Goal: Find specific page/section: Find specific page/section

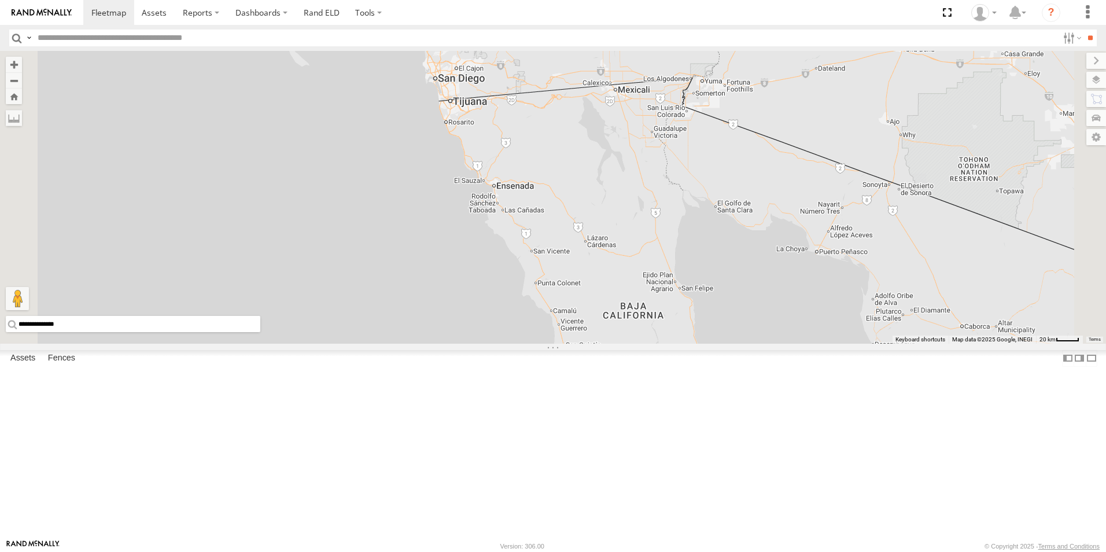
drag, startPoint x: 469, startPoint y: 256, endPoint x: 472, endPoint y: 367, distance: 111.7
click at [472, 344] on div "TL384 TL348 TK979 TL029 TL845 TL735 TL347 TL608 TL131" at bounding box center [553, 197] width 1106 height 293
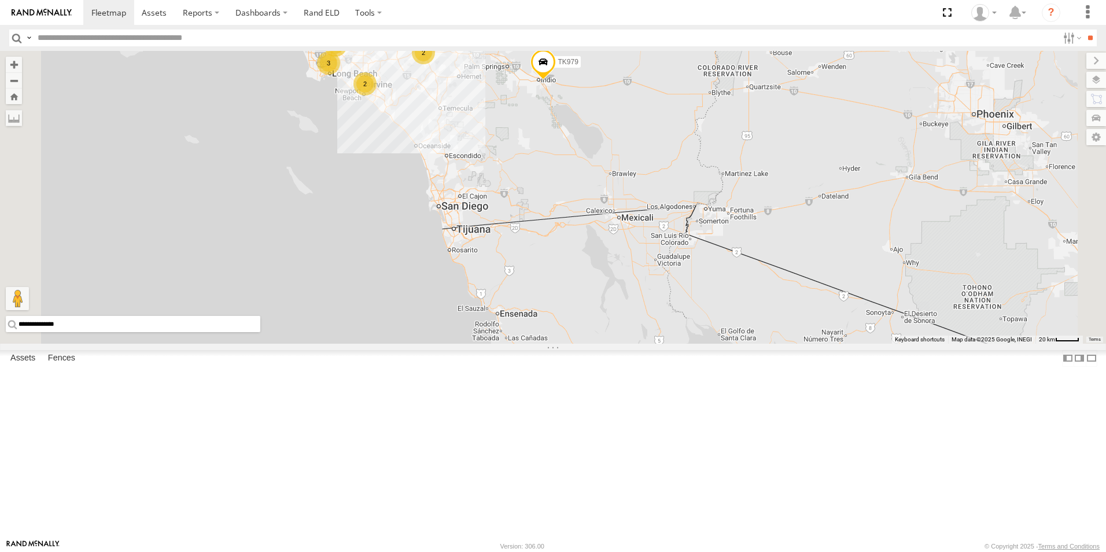
drag, startPoint x: 498, startPoint y: 205, endPoint x: 501, endPoint y: 347, distance: 142.4
click at [501, 344] on div "TL384 TL348 TK979 TL029 TL845 TL735 TL347 TL608 TL131 2 3 2 2" at bounding box center [553, 197] width 1106 height 293
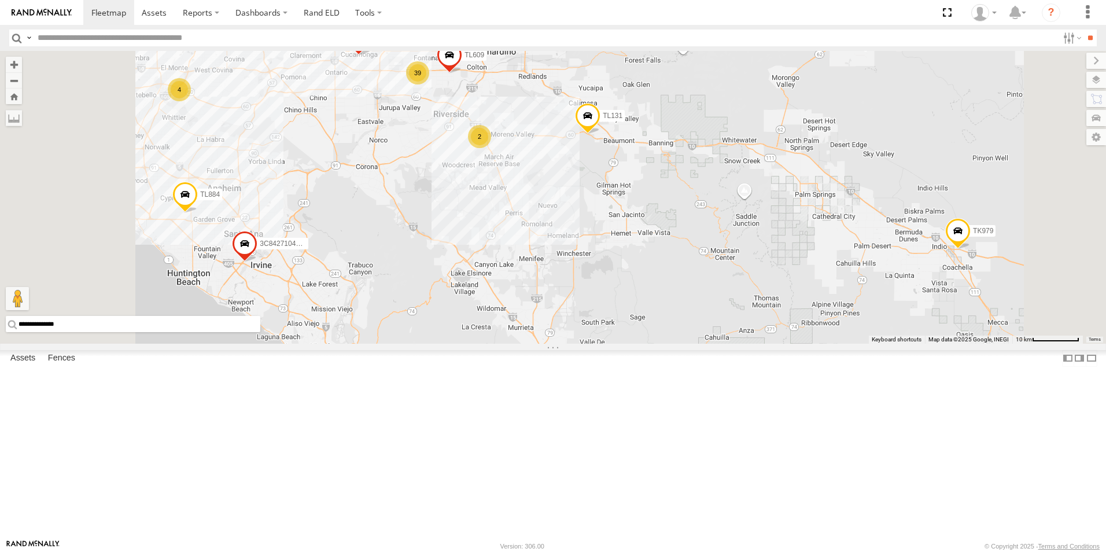
drag, startPoint x: 550, startPoint y: 193, endPoint x: 558, endPoint y: 311, distance: 118.3
click at [558, 311] on div "TL384 TL348 TK979 TL029 TL845 TL735 TL347 TL608 TL131 39 3C8427104DF8 TL030 TL8…" at bounding box center [553, 197] width 1106 height 293
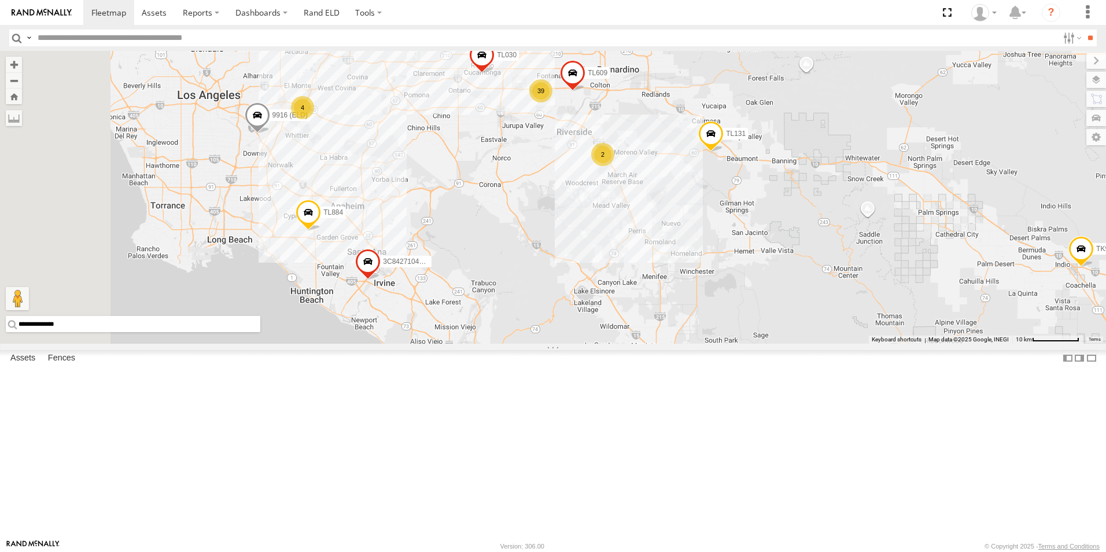
drag, startPoint x: 558, startPoint y: 312, endPoint x: 685, endPoint y: 326, distance: 128.1
click at [685, 326] on div "TL384 TL348 TK979 TL029 TL845 TL735 TL347 TL608 TL131 39 3C8427104DF8 TL030 TL8…" at bounding box center [553, 197] width 1106 height 293
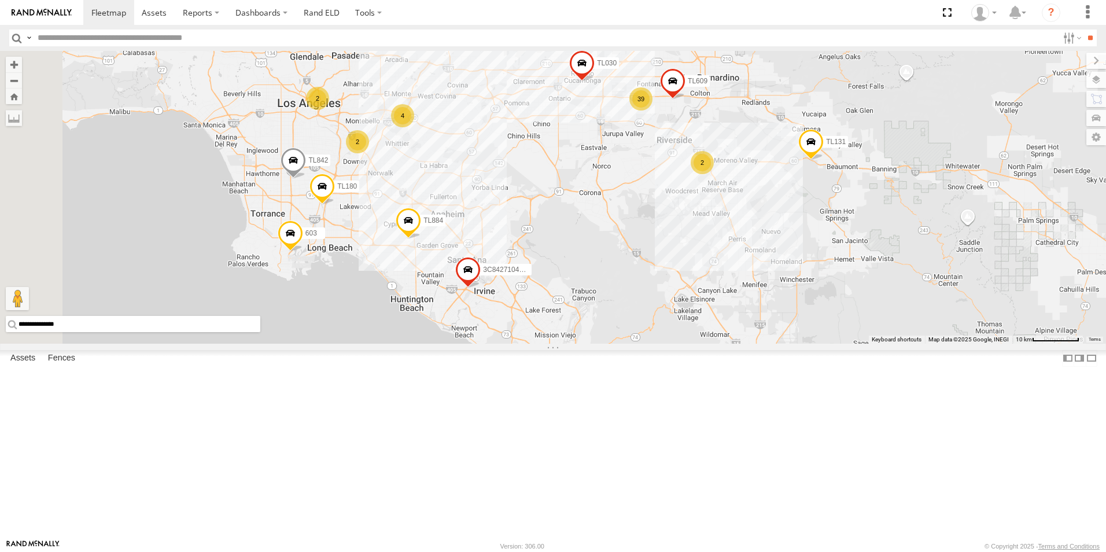
drag, startPoint x: 521, startPoint y: 250, endPoint x: 627, endPoint y: 259, distance: 106.2
click at [627, 259] on div "TL384 TL348 TK979 TL029 TL845 TL735 TL347 TL608 TL131 39 3C8427104DF8 TL030 TL8…" at bounding box center [553, 197] width 1106 height 293
click at [369, 153] on div "2" at bounding box center [357, 141] width 23 height 23
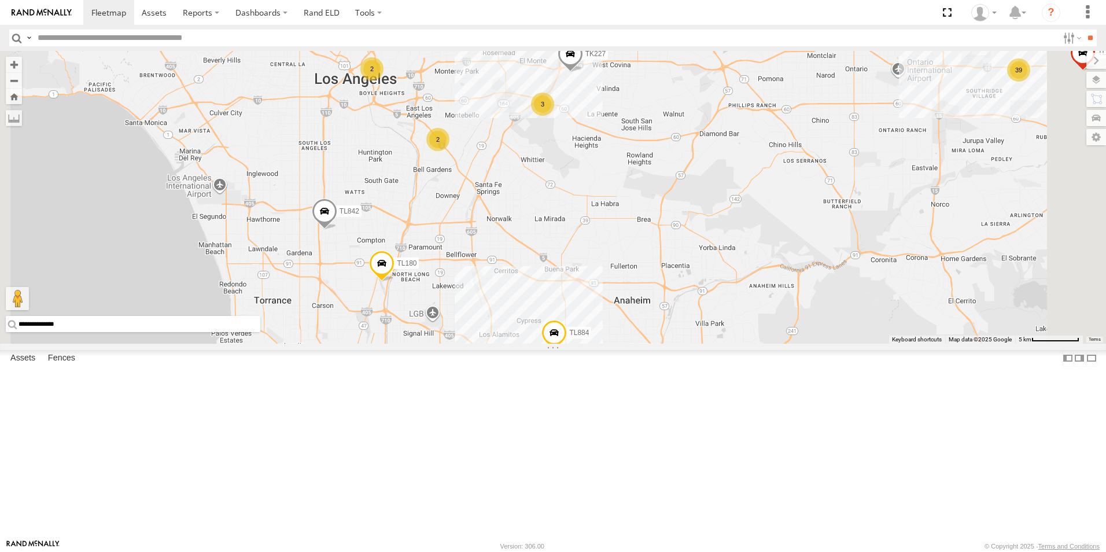
drag, startPoint x: 499, startPoint y: 285, endPoint x: 575, endPoint y: 284, distance: 75.8
click at [575, 284] on div "TL384 TL348 TK979 TL029 TL845 TL735 TL347 TL608 TL131 3C8427104DF8 TL030 TL884 …" at bounding box center [553, 197] width 1106 height 293
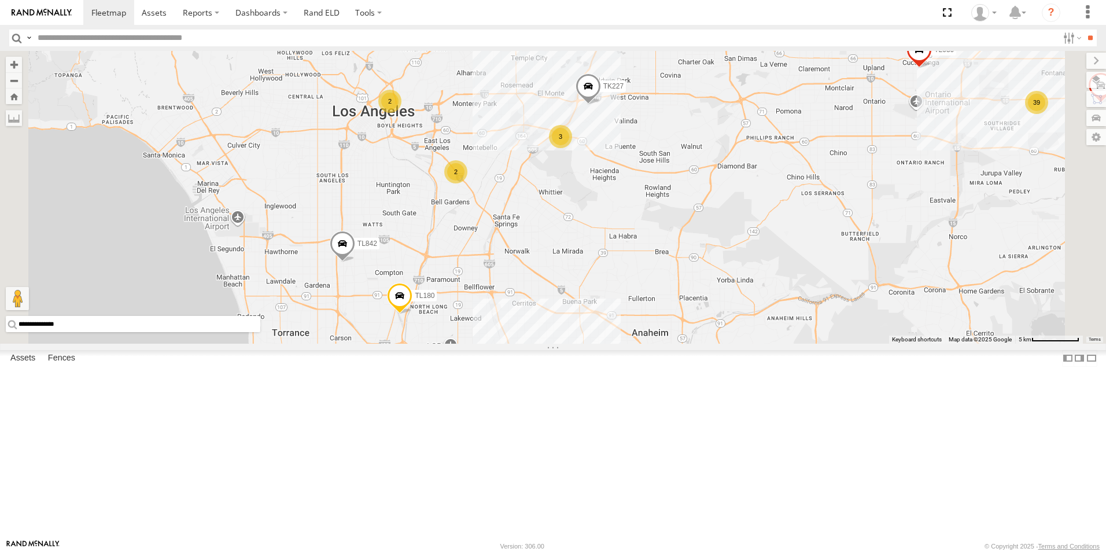
drag, startPoint x: 575, startPoint y: 284, endPoint x: 596, endPoint y: 318, distance: 40.5
click at [596, 318] on div "TL384 TL348 TK979 TL029 TL845 TL735 TL347 TL608 TL131 3C8427104DF8 TL030 TL884 …" at bounding box center [553, 197] width 1106 height 293
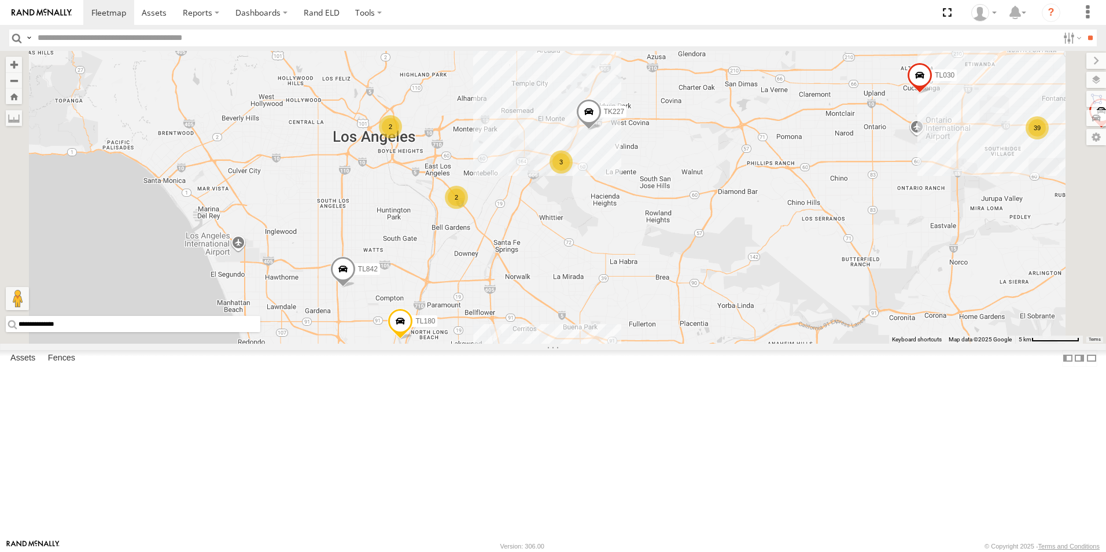
drag, startPoint x: 572, startPoint y: 268, endPoint x: 573, endPoint y: 306, distance: 37.6
click at [573, 306] on div "TL384 TL348 TK979 TL029 TL845 TL735 TL347 TL608 TL131 3C8427104DF8 TL030 TL884 …" at bounding box center [553, 197] width 1106 height 293
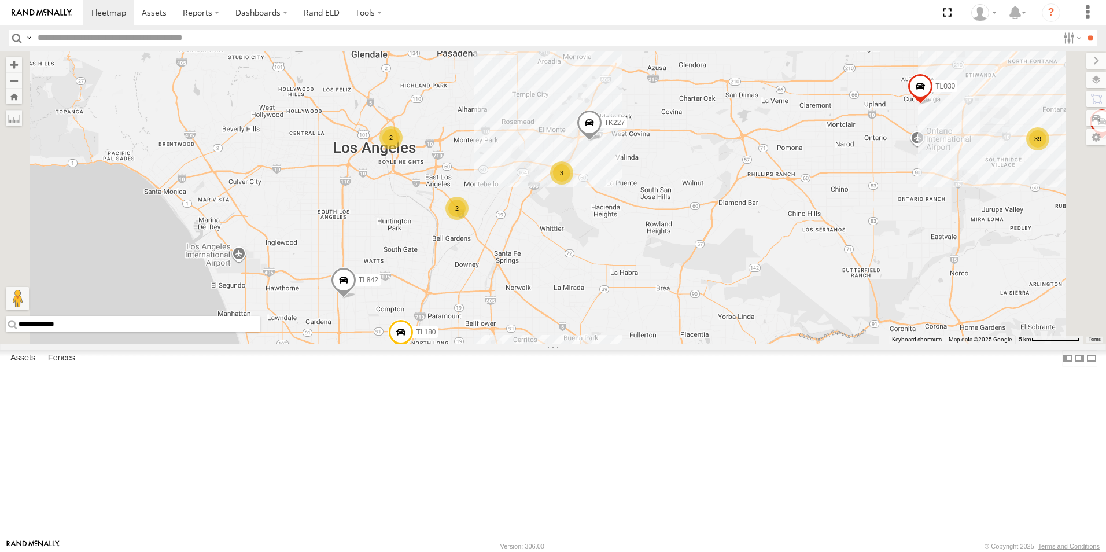
click at [403, 149] on div "2" at bounding box center [391, 137] width 23 height 23
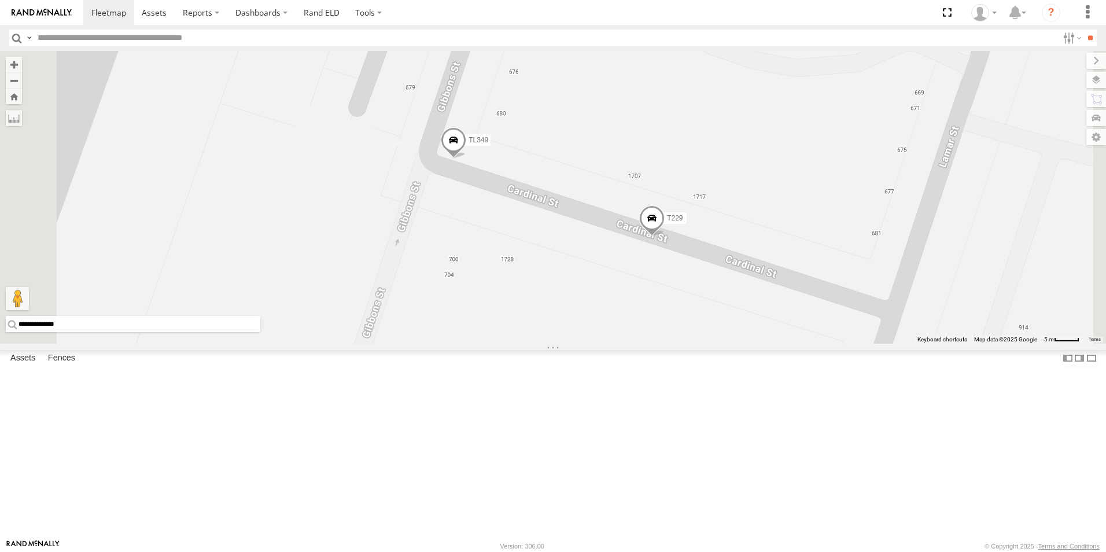
click at [665, 237] on span at bounding box center [651, 220] width 25 height 31
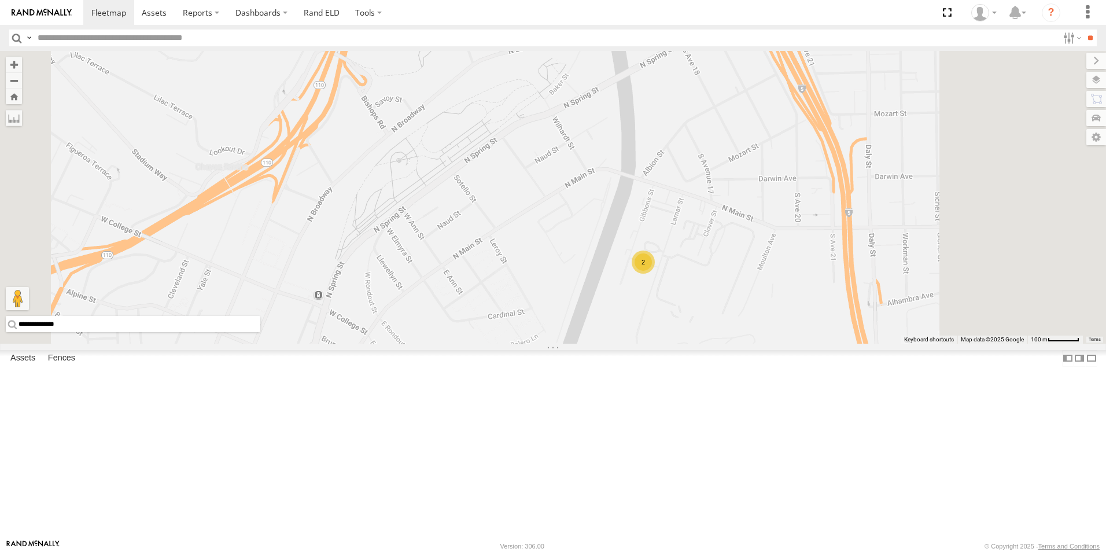
drag, startPoint x: 921, startPoint y: 226, endPoint x: 843, endPoint y: 294, distance: 103.8
click at [843, 294] on div "TL384 TL348 TK979 TL029 TL845 TL735 TL347 TL608 TL131 3C8427104DF8 TL030 TL884 …" at bounding box center [553, 197] width 1106 height 293
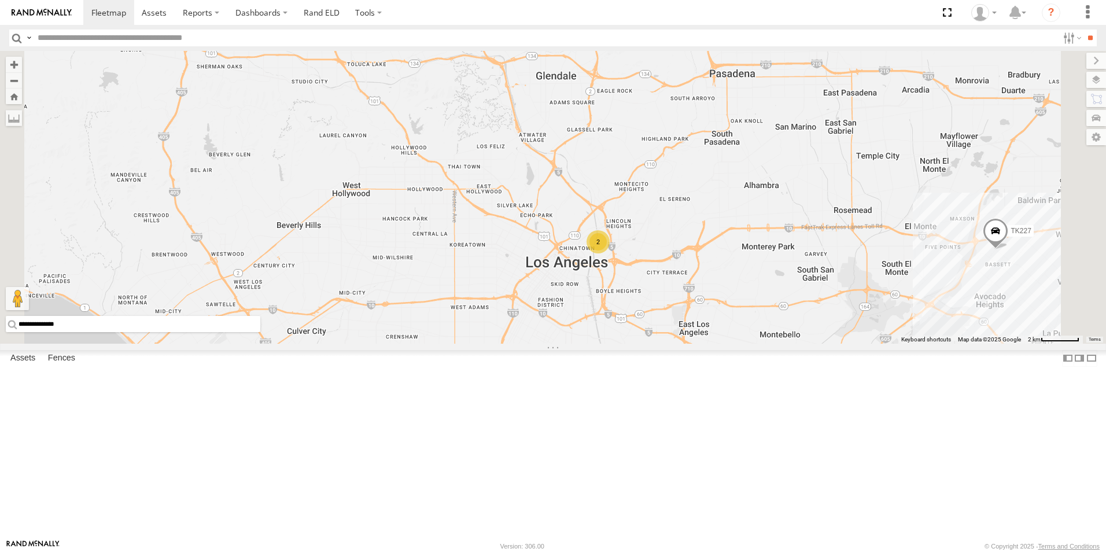
drag, startPoint x: 833, startPoint y: 211, endPoint x: 741, endPoint y: 251, distance: 100.5
click at [741, 251] on div "TL384 TL348 TK979 TL029 TL845 TL735 TL347 TL608 TL131 3C8427104DF8 TL030 TL884 …" at bounding box center [553, 197] width 1106 height 293
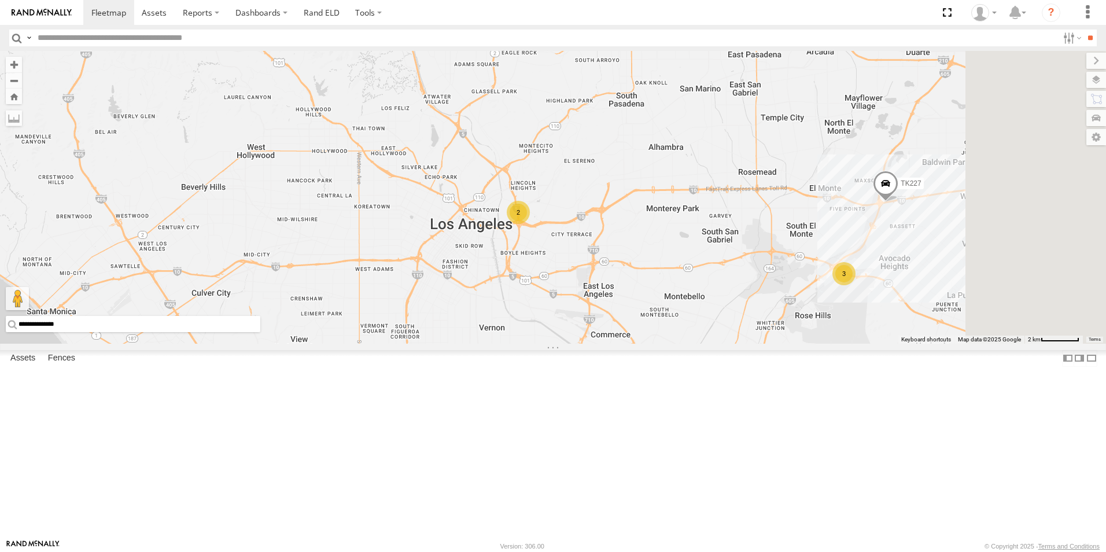
drag, startPoint x: 834, startPoint y: 274, endPoint x: 668, endPoint y: 186, distance: 187.4
click at [668, 186] on div "TL384 TL348 TK979 TL029 TL845 TL735 TL347 TL608 TL131 3C8427104DF8 TL030 TL884 …" at bounding box center [553, 197] width 1106 height 293
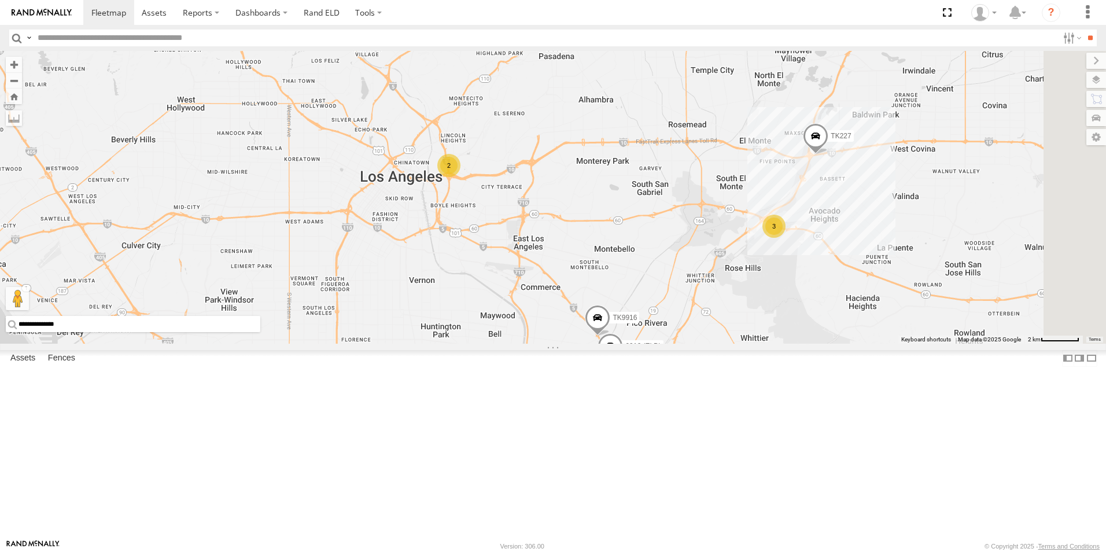
click at [461, 177] on div "2" at bounding box center [448, 165] width 23 height 23
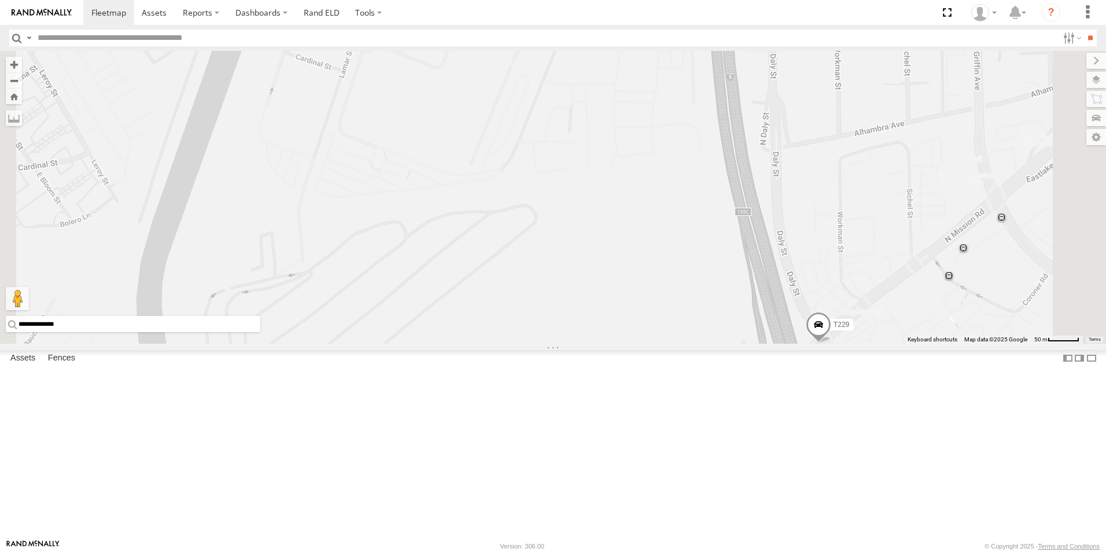
click at [849, 329] on span "T229" at bounding box center [842, 325] width 16 height 8
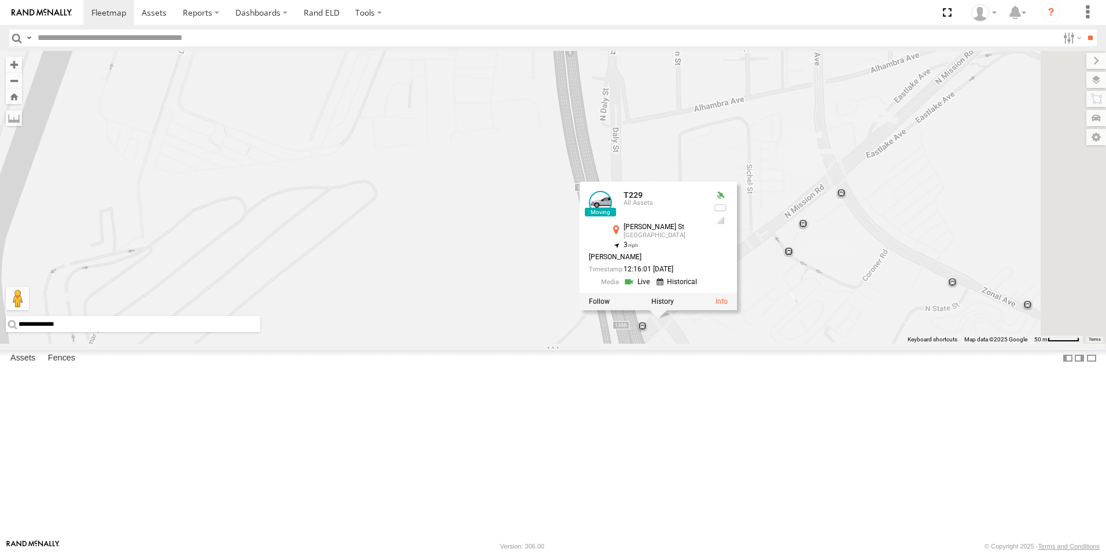
drag, startPoint x: 727, startPoint y: 230, endPoint x: 562, endPoint y: 205, distance: 166.1
click at [562, 205] on div "TL384 TL348 TK979 TL029 TL845 TL735 TL347 TL608 TL131 3C8427104DF8 TL030 TL884 …" at bounding box center [553, 197] width 1106 height 293
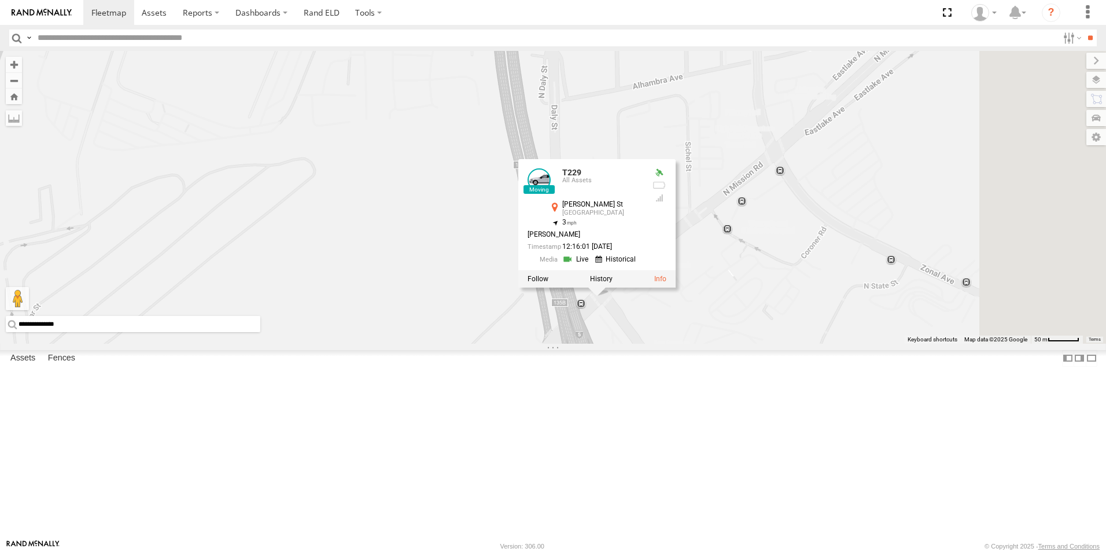
drag, startPoint x: 604, startPoint y: 205, endPoint x: 532, endPoint y: 178, distance: 76.7
click at [532, 178] on div "TL384 TL348 TK979 TL029 TL845 TL735 TL347 TL608 TL131 3C8427104DF8 TL030 TL884 …" at bounding box center [553, 197] width 1106 height 293
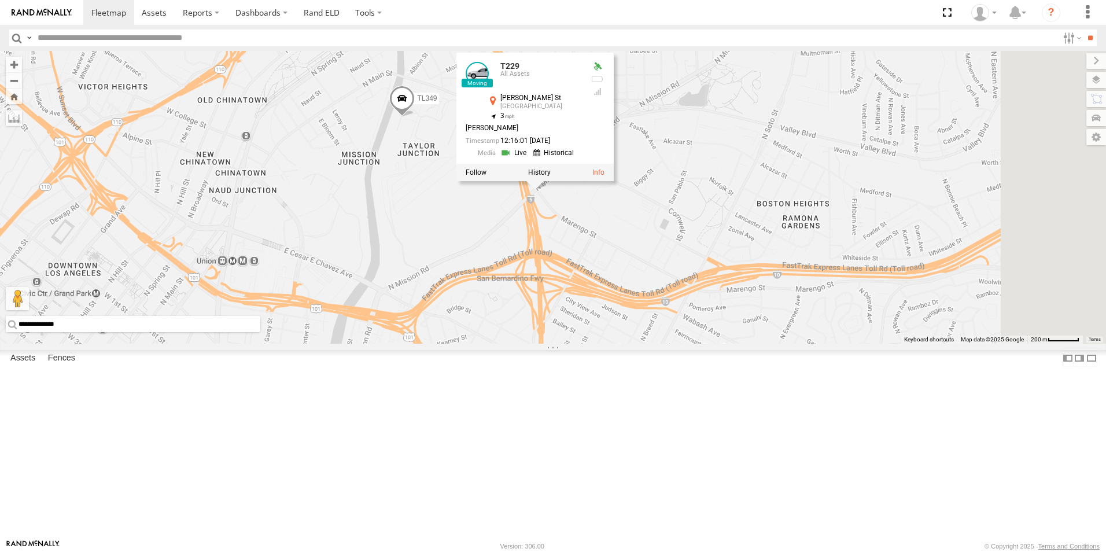
drag, startPoint x: 899, startPoint y: 311, endPoint x: 779, endPoint y: 330, distance: 121.2
click at [779, 330] on div "TL384 TL348 TK979 TL029 TL845 TL735 TL347 TL608 TL131 3C8427104DF8 TL030 TL884 …" at bounding box center [553, 197] width 1106 height 293
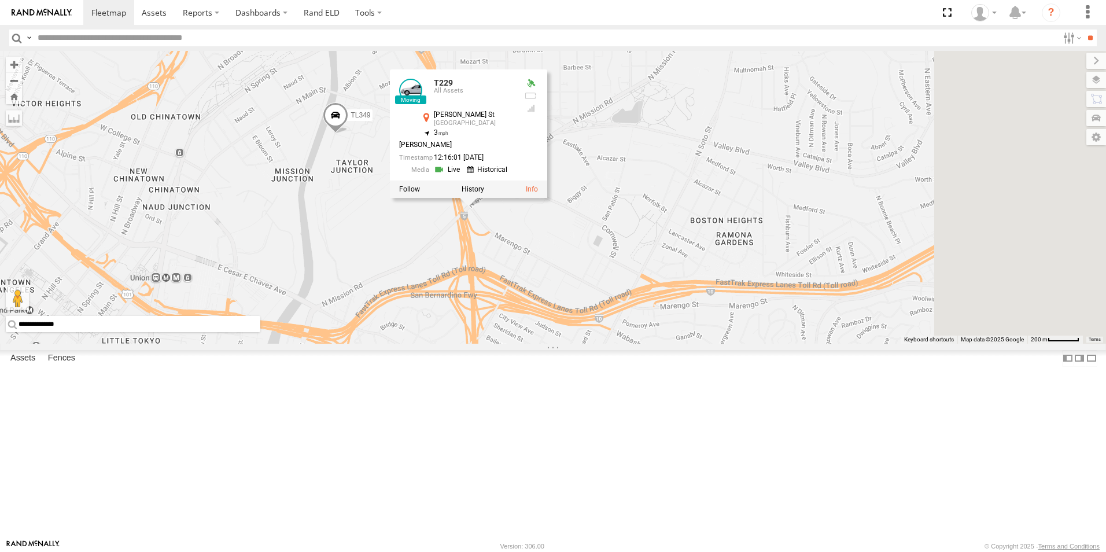
drag, startPoint x: 565, startPoint y: 242, endPoint x: 451, endPoint y: 277, distance: 118.6
click at [451, 277] on div "TL384 TL348 TK979 TL029 TL845 TL735 TL347 TL608 TL131 3C8427104DF8 TL030 TL884 …" at bounding box center [553, 197] width 1106 height 293
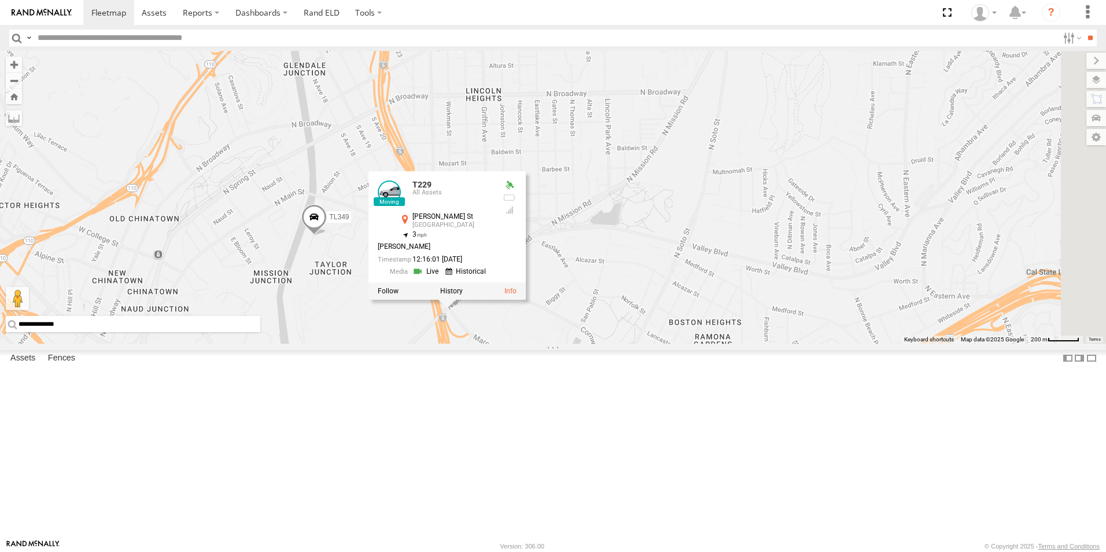
drag, startPoint x: 587, startPoint y: 99, endPoint x: 616, endPoint y: 183, distance: 88.8
click at [616, 183] on div "TL384 TL348 TK979 TL029 TL845 TL735 TL347 TL608 TL131 3C8427104DF8 TL030 TL884 …" at bounding box center [553, 197] width 1106 height 293
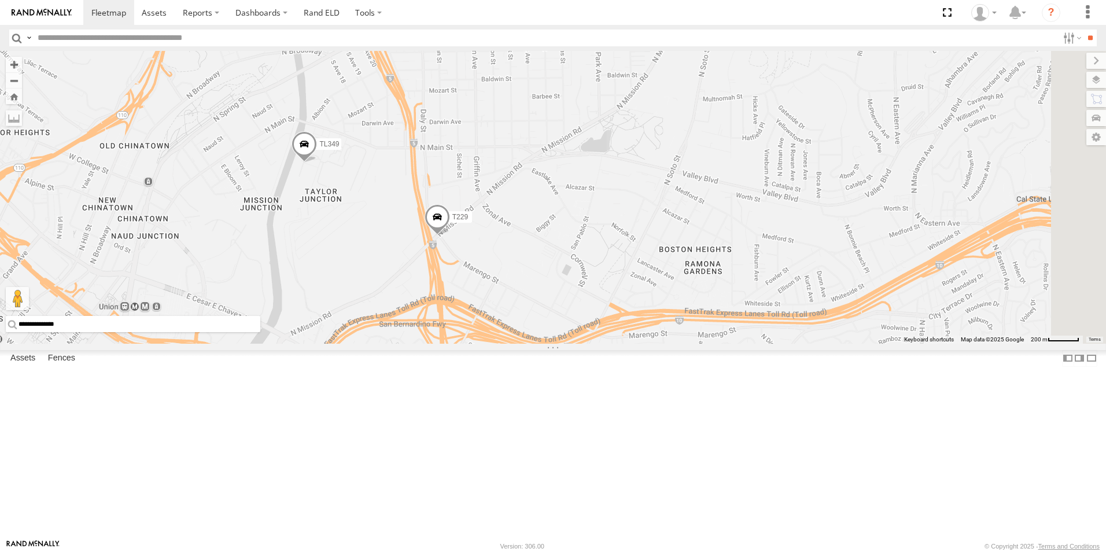
drag, startPoint x: 612, startPoint y: 285, endPoint x: 601, endPoint y: 211, distance: 75.4
click at [601, 211] on div "T229 TL349" at bounding box center [553, 197] width 1106 height 293
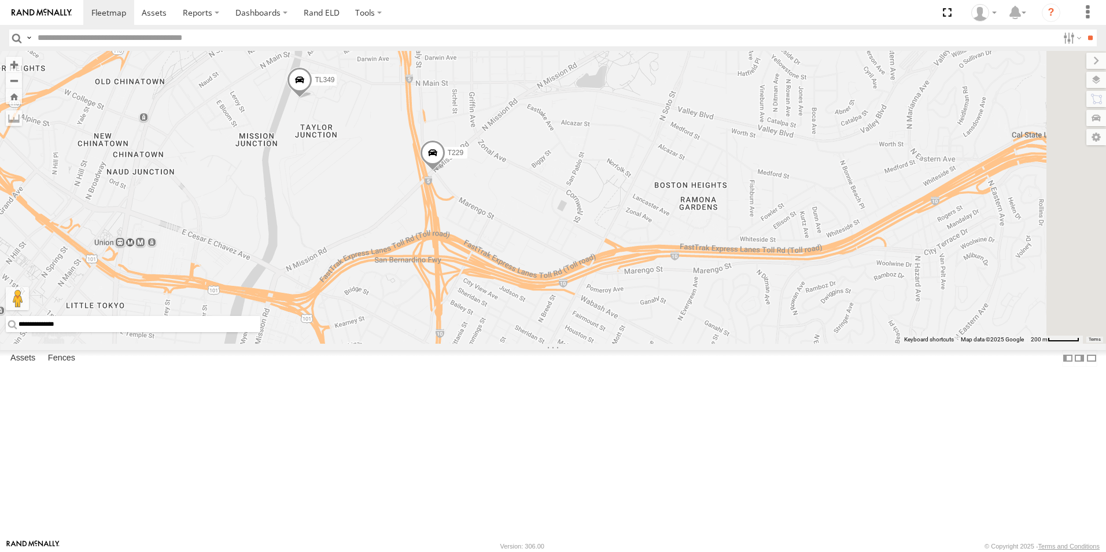
drag, startPoint x: 602, startPoint y: 247, endPoint x: 598, endPoint y: 182, distance: 65.0
click at [598, 182] on div "T229 TL349" at bounding box center [553, 197] width 1106 height 293
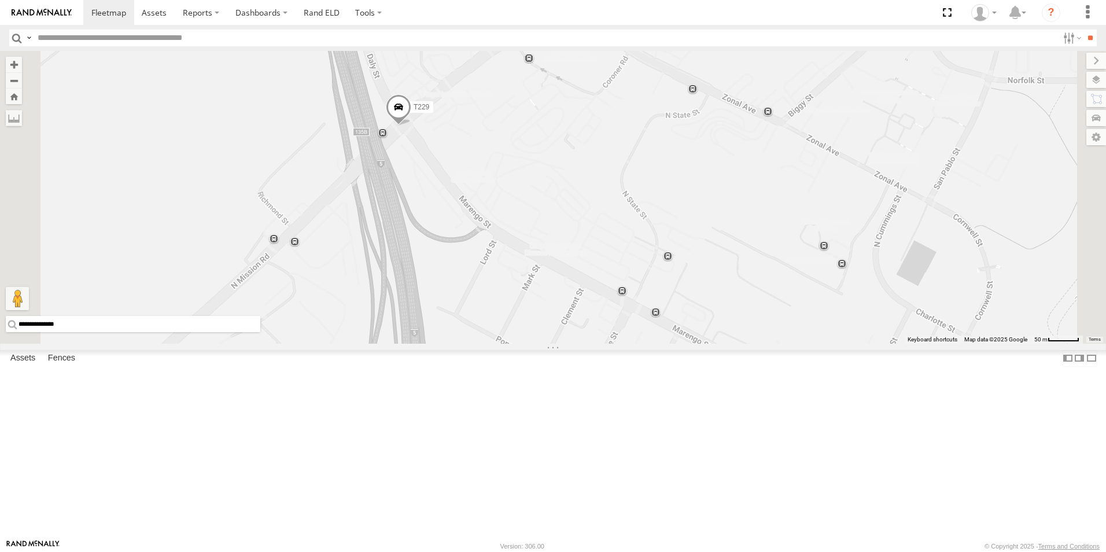
click at [411, 126] on span at bounding box center [398, 109] width 25 height 31
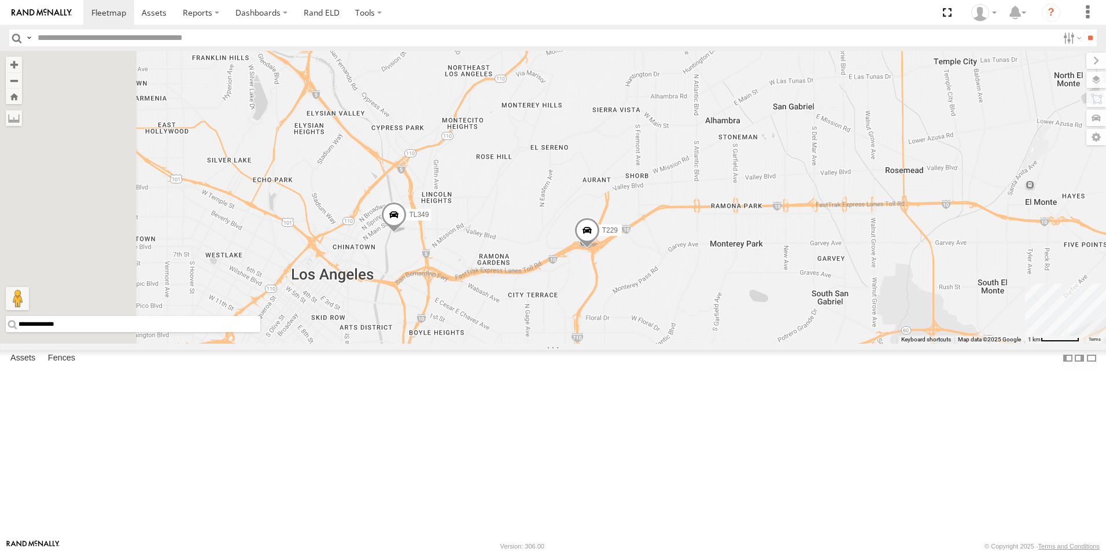
drag, startPoint x: 540, startPoint y: 229, endPoint x: 619, endPoint y: 252, distance: 82.0
click at [619, 252] on div "TL349 T229" at bounding box center [553, 197] width 1106 height 293
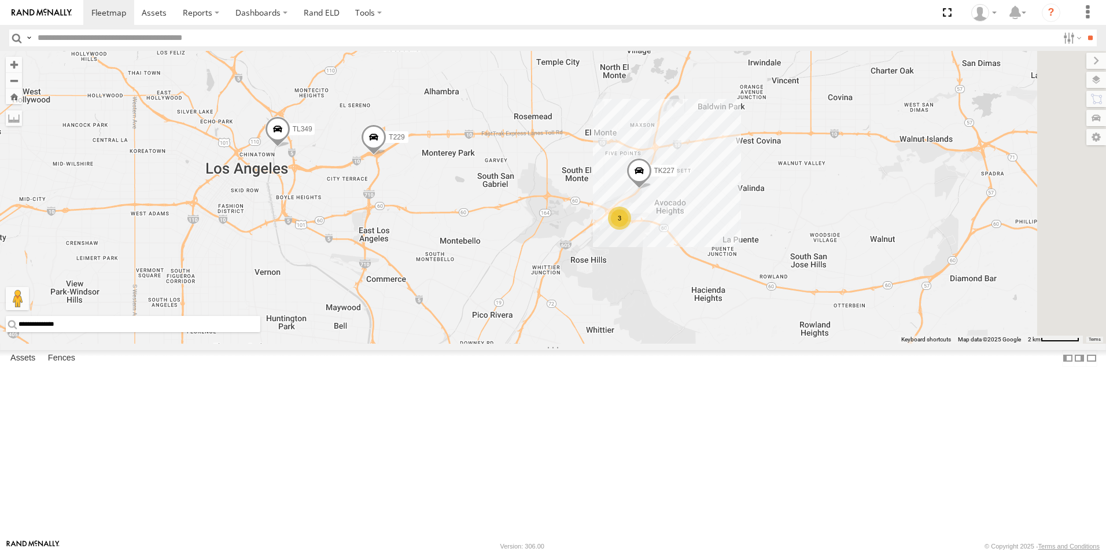
drag, startPoint x: 785, startPoint y: 238, endPoint x: 624, endPoint y: 192, distance: 167.6
click at [624, 192] on div "TL349 T229 3 TK227" at bounding box center [553, 197] width 1106 height 293
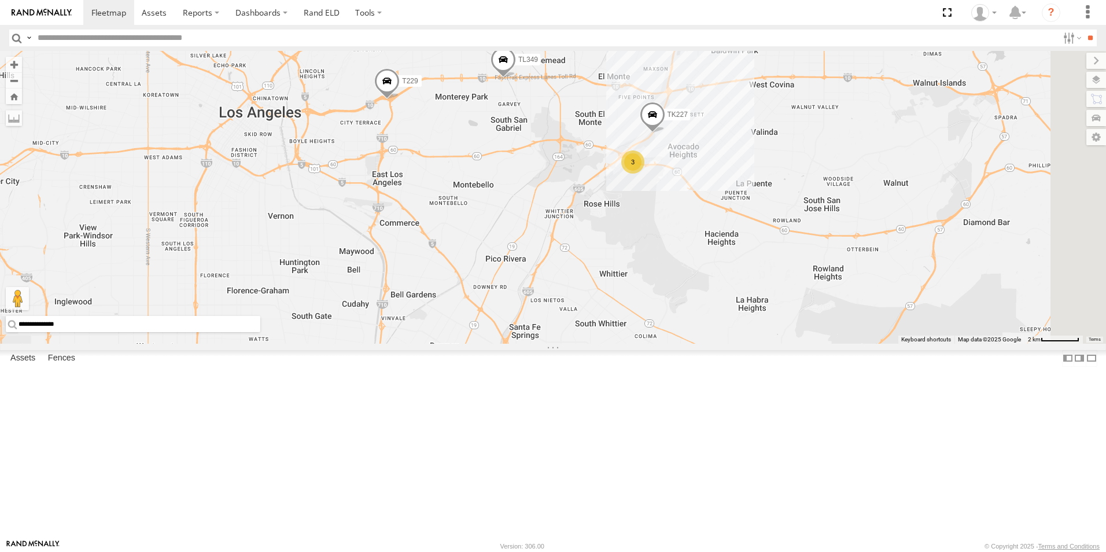
drag, startPoint x: 580, startPoint y: 373, endPoint x: 595, endPoint y: 317, distance: 58.1
click at [595, 317] on div "TL349 T229 3 TK227 TK9916" at bounding box center [553, 197] width 1106 height 293
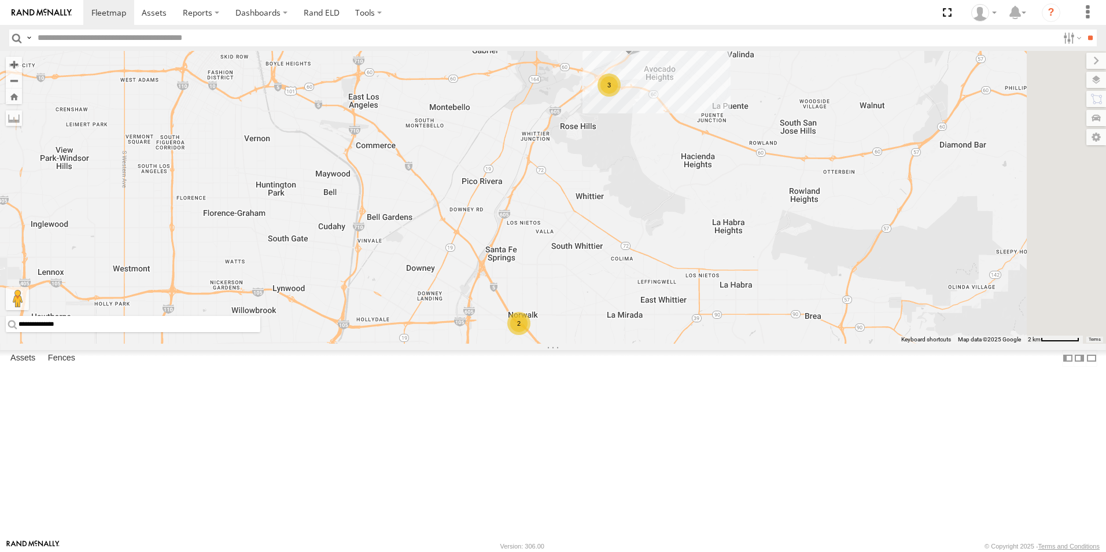
drag, startPoint x: 659, startPoint y: 391, endPoint x: 635, endPoint y: 312, distance: 82.2
click at [635, 312] on div "TL349 T229 3 TK227 2" at bounding box center [553, 197] width 1106 height 293
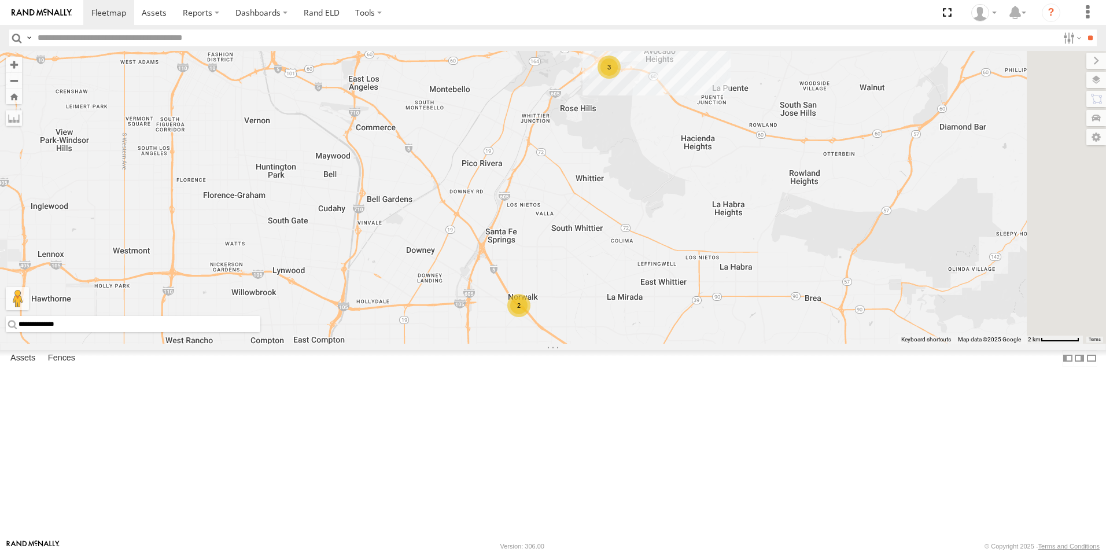
drag, startPoint x: 635, startPoint y: 356, endPoint x: 635, endPoint y: 337, distance: 19.7
click at [635, 337] on div "TL349 T229 3 TK227 2 TL180 TL842" at bounding box center [553, 197] width 1106 height 293
click at [260, 332] on input "**********" at bounding box center [133, 324] width 255 height 16
type input "*"
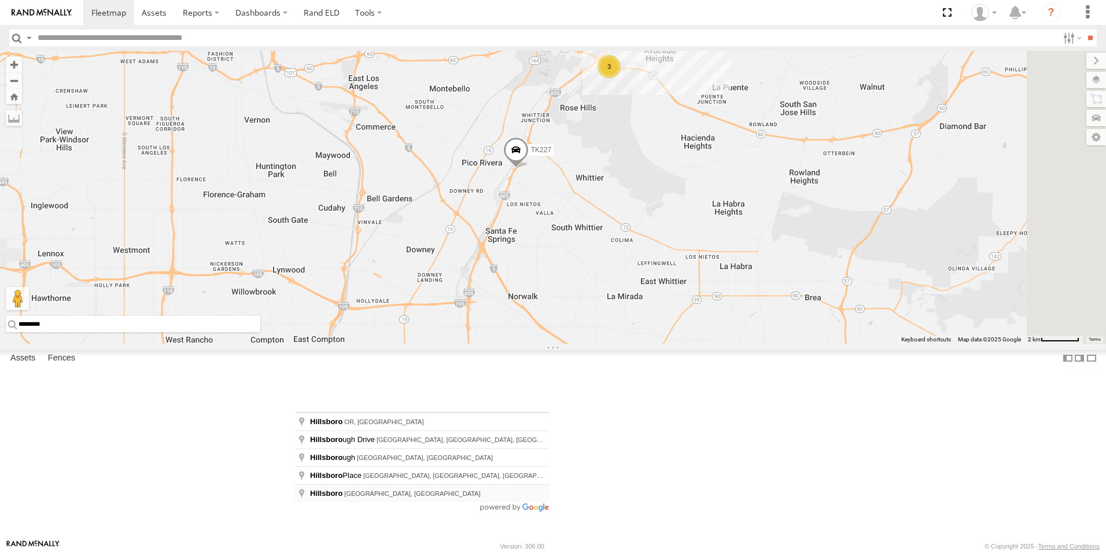
type input "**********"
